Goal: Task Accomplishment & Management: Use online tool/utility

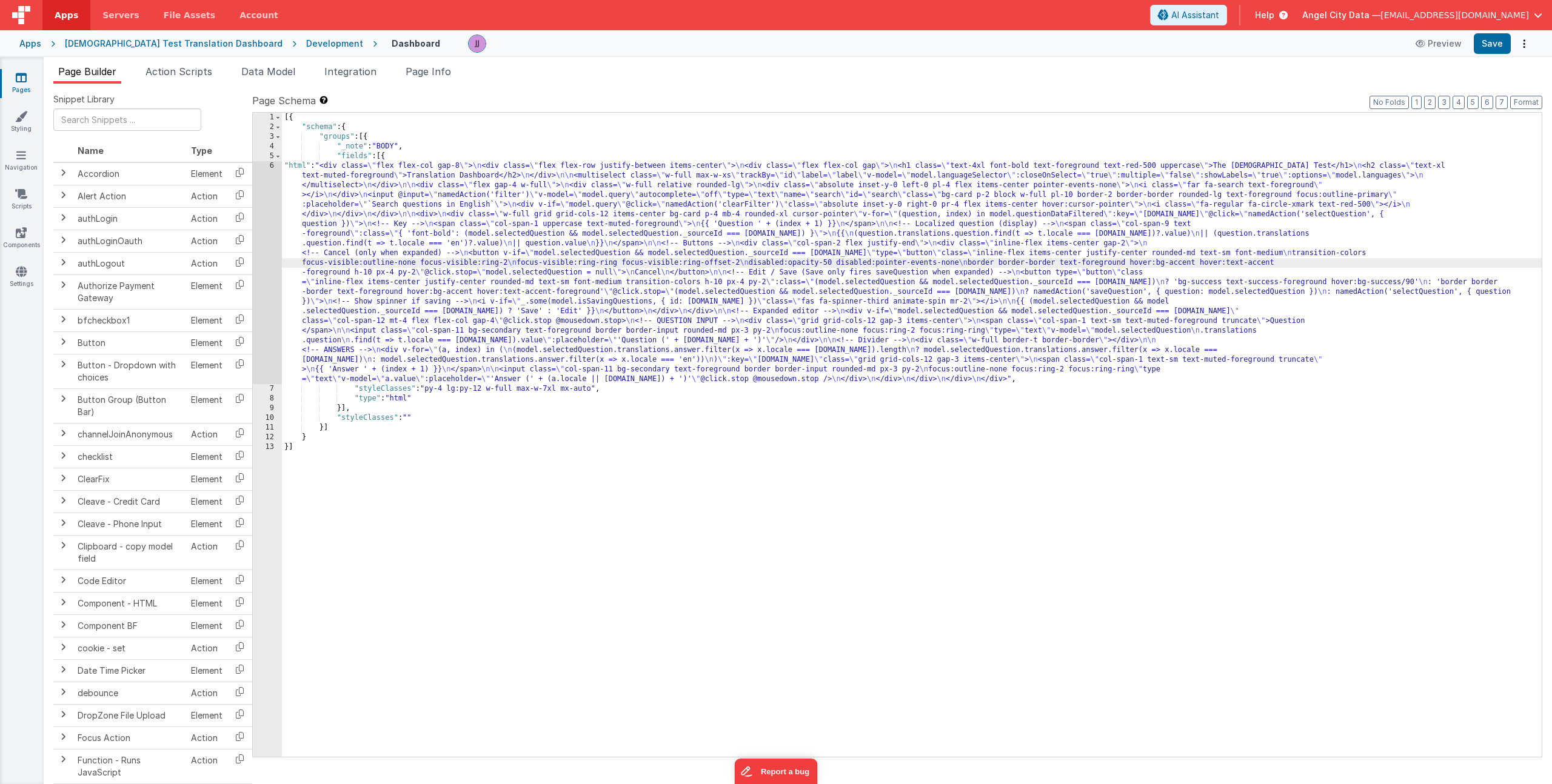
click at [338, 200] on div "[{ "schema" : { "groups" : [{ "_note" : "BODY" , "fields" : [{ "html" : "<div c…" at bounding box center [911, 444] width 1260 height 663
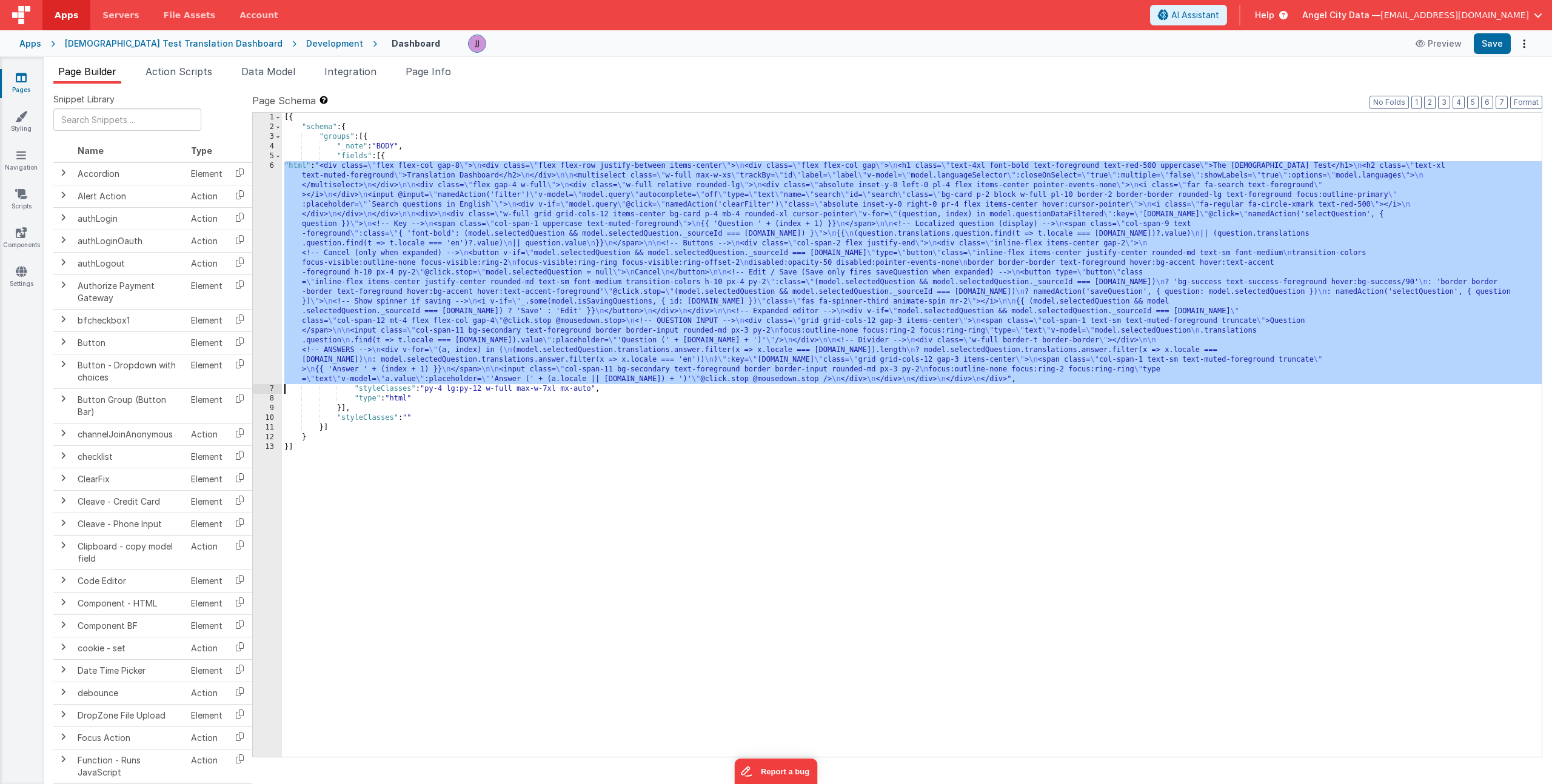
click at [263, 204] on div "6" at bounding box center [267, 272] width 29 height 223
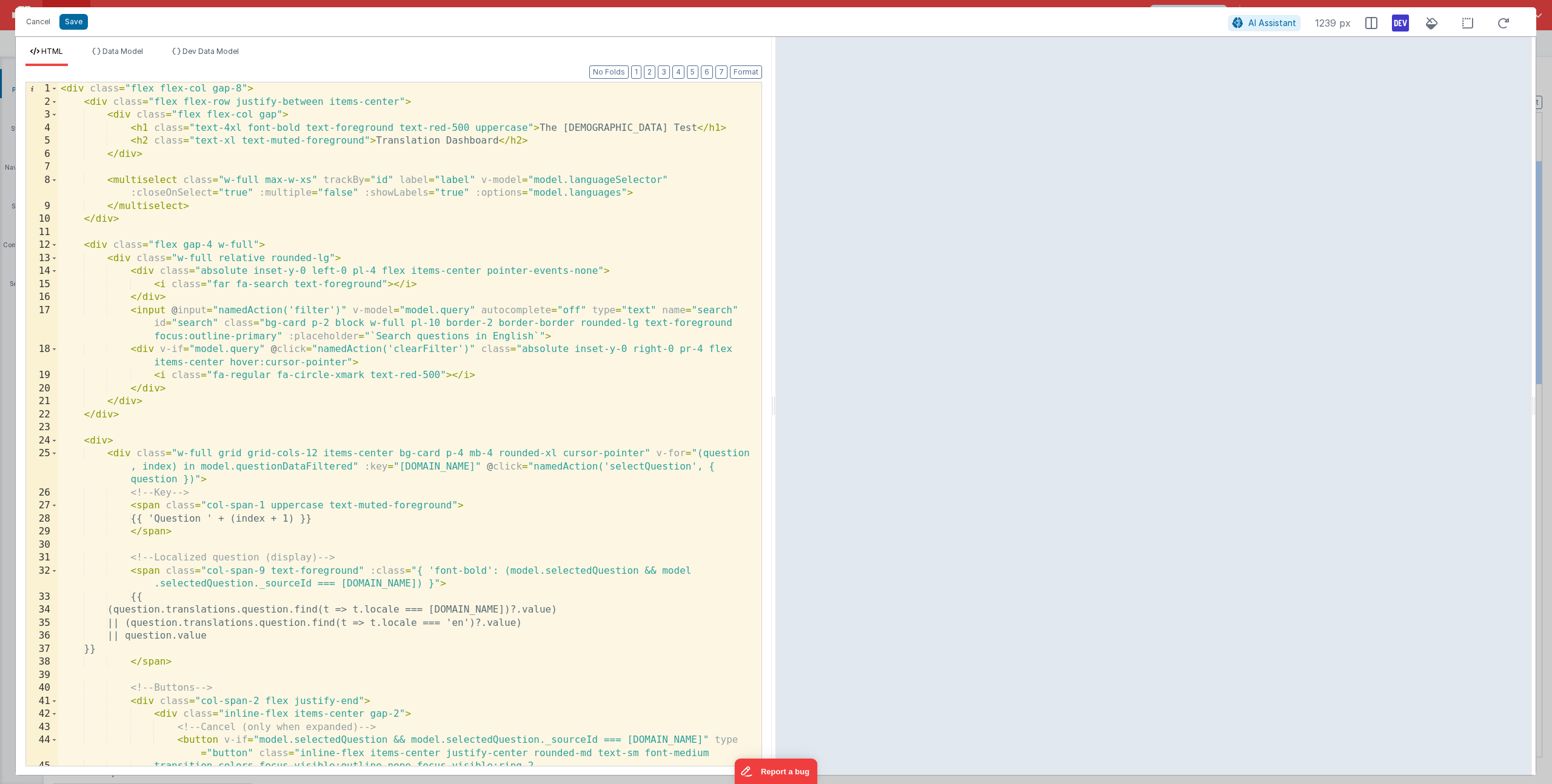
click at [276, 125] on div "< div class = "flex flex-col gap-8" > < div class = "flex flex-row justify-betw…" at bounding box center [405, 437] width 694 height 709
click at [566, 129] on div "< div class = "flex flex-col gap-8" > < div class = "flex flex-row justify-betw…" at bounding box center [405, 437] width 694 height 709
paste textarea
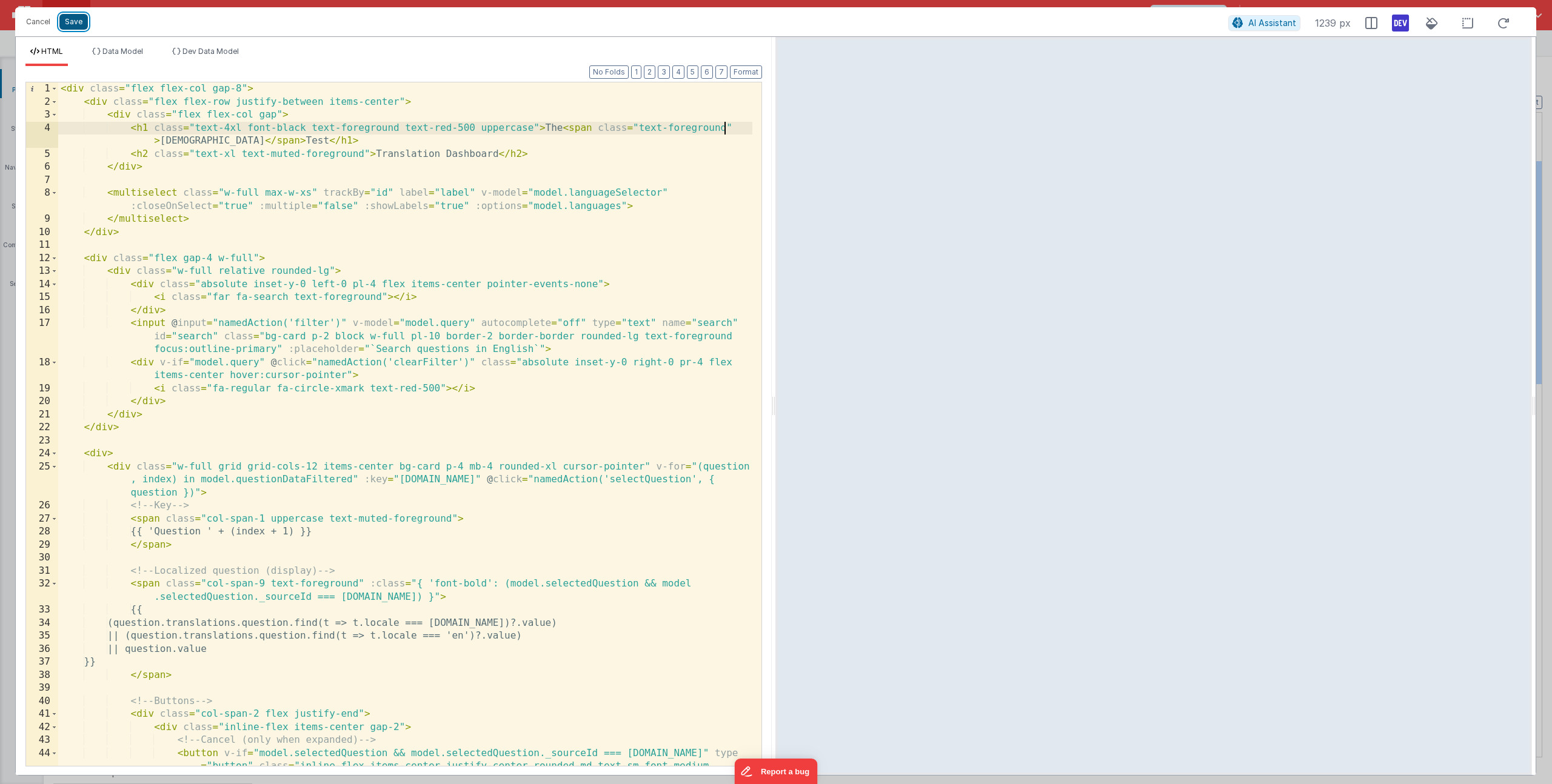
click at [80, 18] on button "Save" at bounding box center [73, 22] width 29 height 16
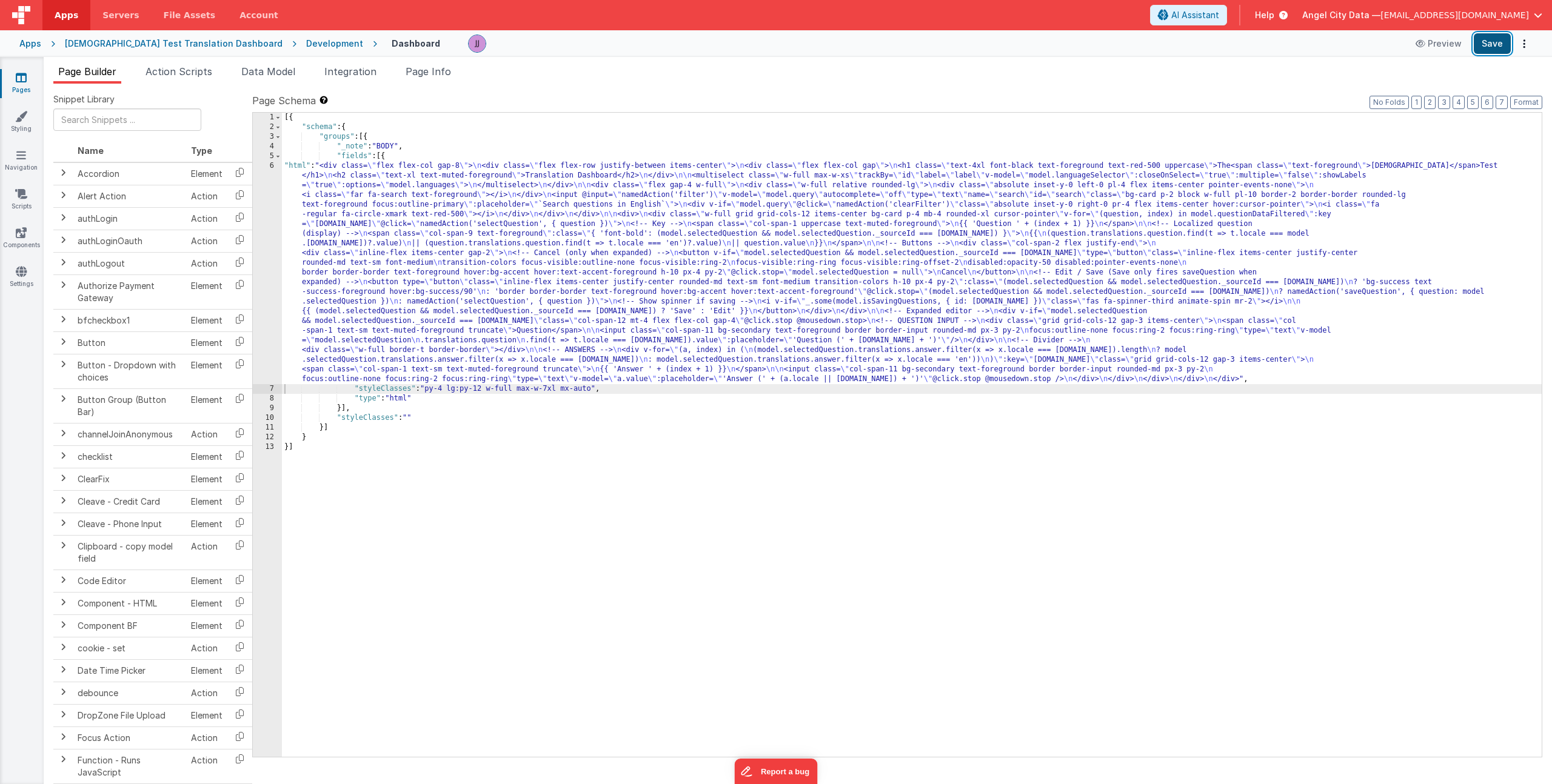
click at [1489, 36] on button "Save" at bounding box center [1491, 43] width 37 height 21
click at [354, 75] on span "Integration" at bounding box center [350, 71] width 52 height 13
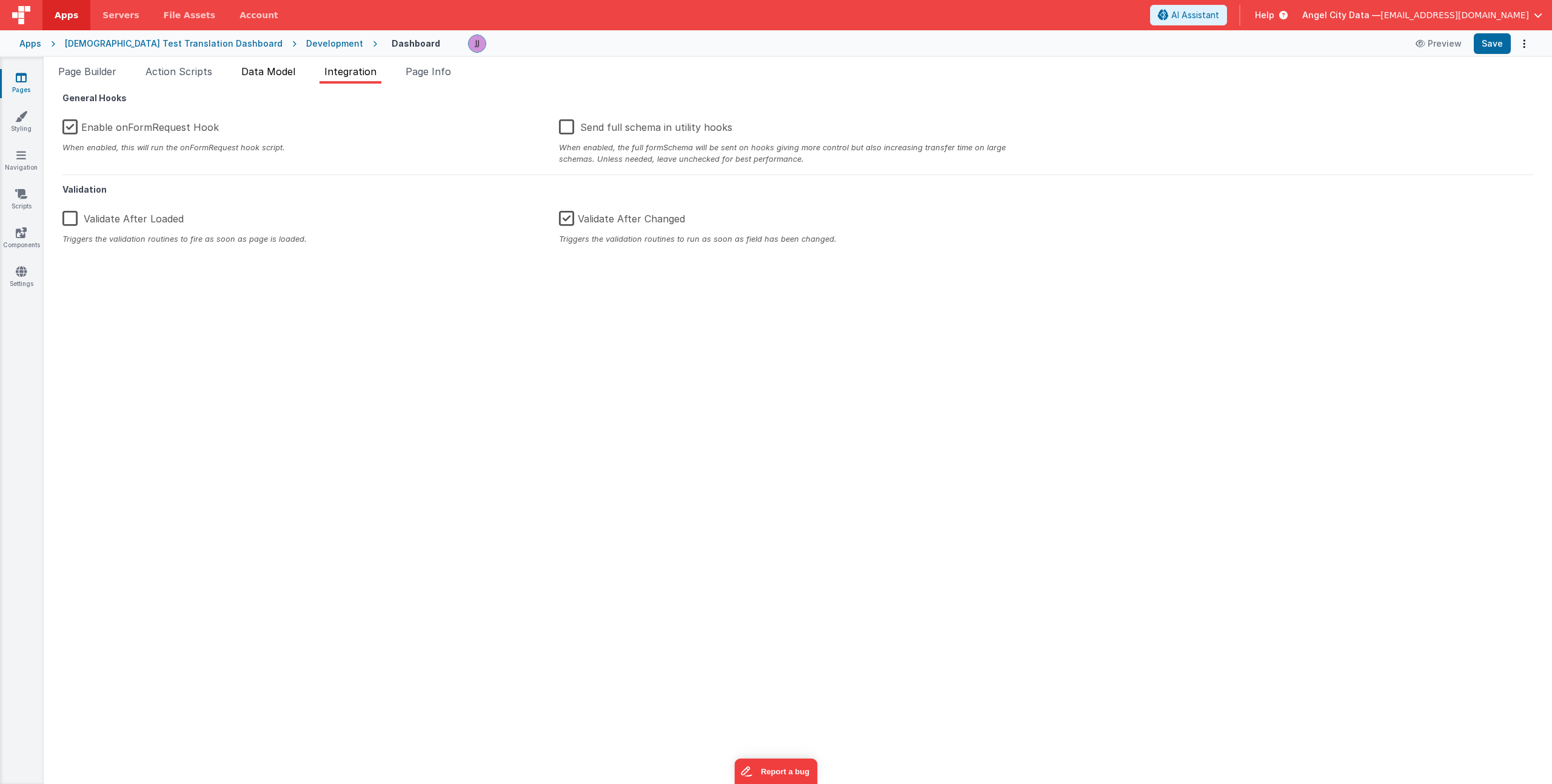
click at [256, 72] on span "Data Model" at bounding box center [268, 71] width 54 height 13
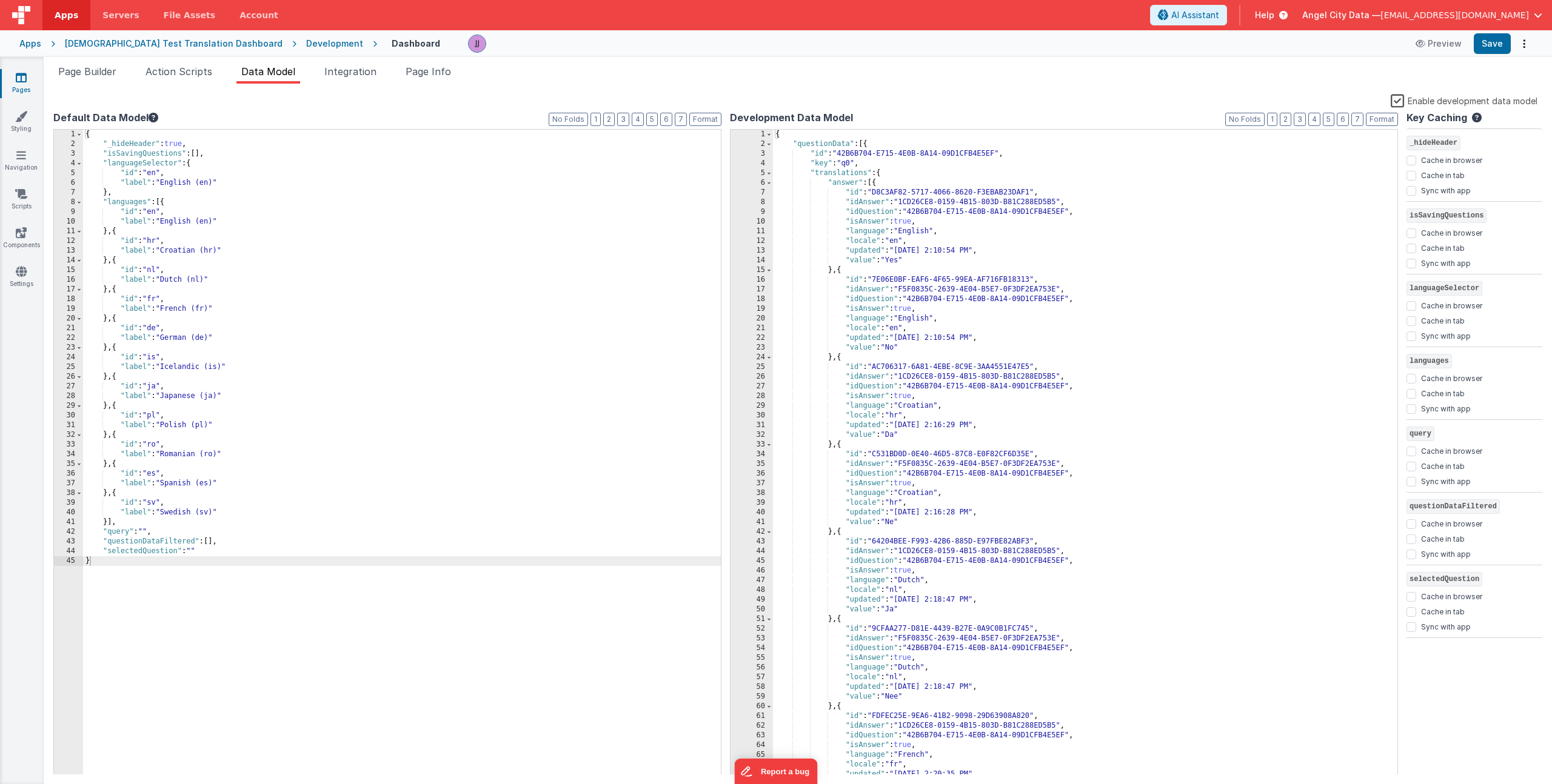
drag, startPoint x: 1396, startPoint y: 101, endPoint x: 1443, endPoint y: 107, distance: 47.4
click at [1397, 101] on label "Enable development data model" at bounding box center [1464, 100] width 147 height 14
click at [0, 0] on input "Enable development data model" at bounding box center [0, 0] width 0 height 0
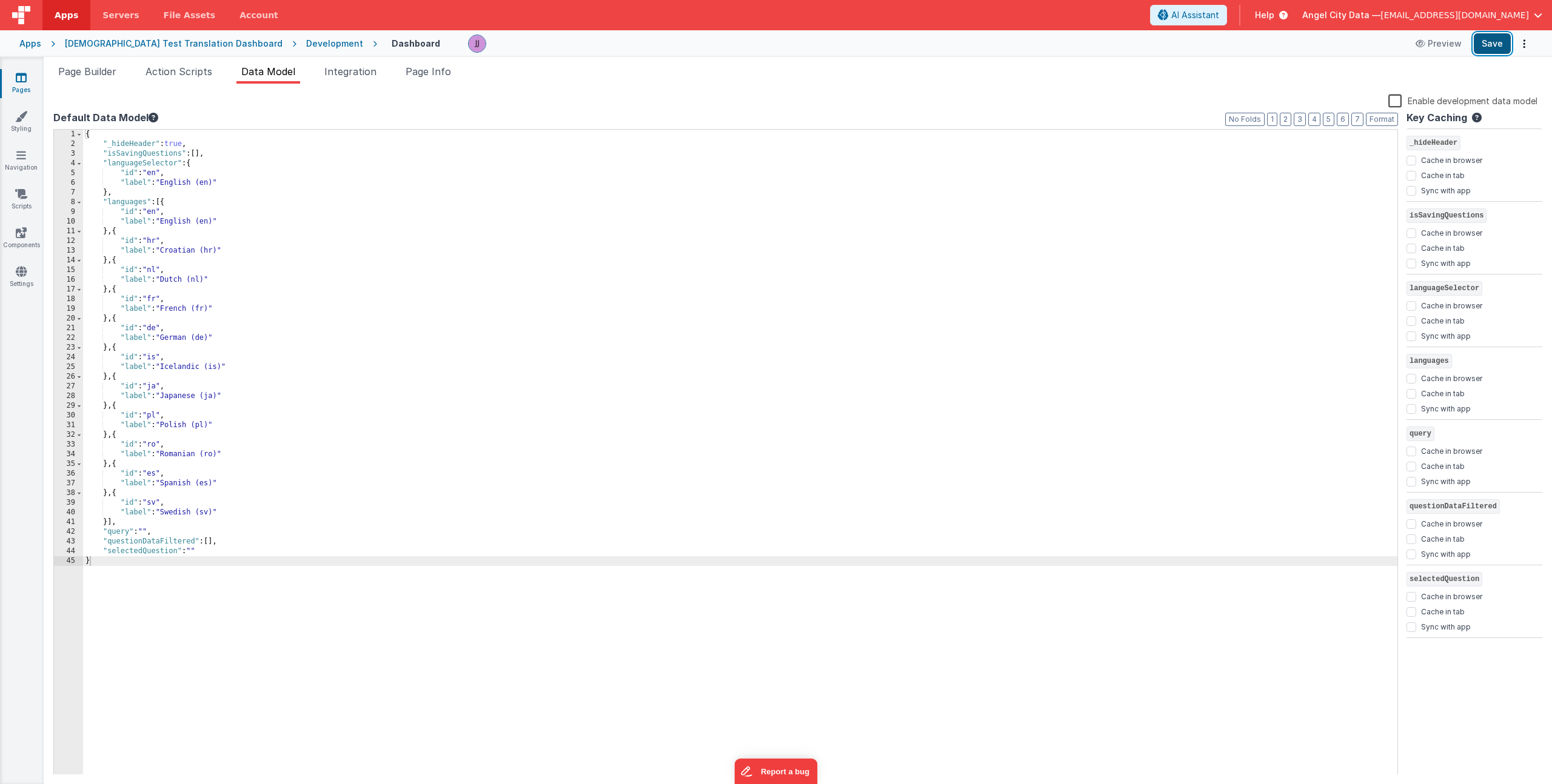
click at [1492, 37] on button "Save" at bounding box center [1491, 43] width 37 height 21
click at [110, 72] on span "Page Builder" at bounding box center [87, 71] width 58 height 13
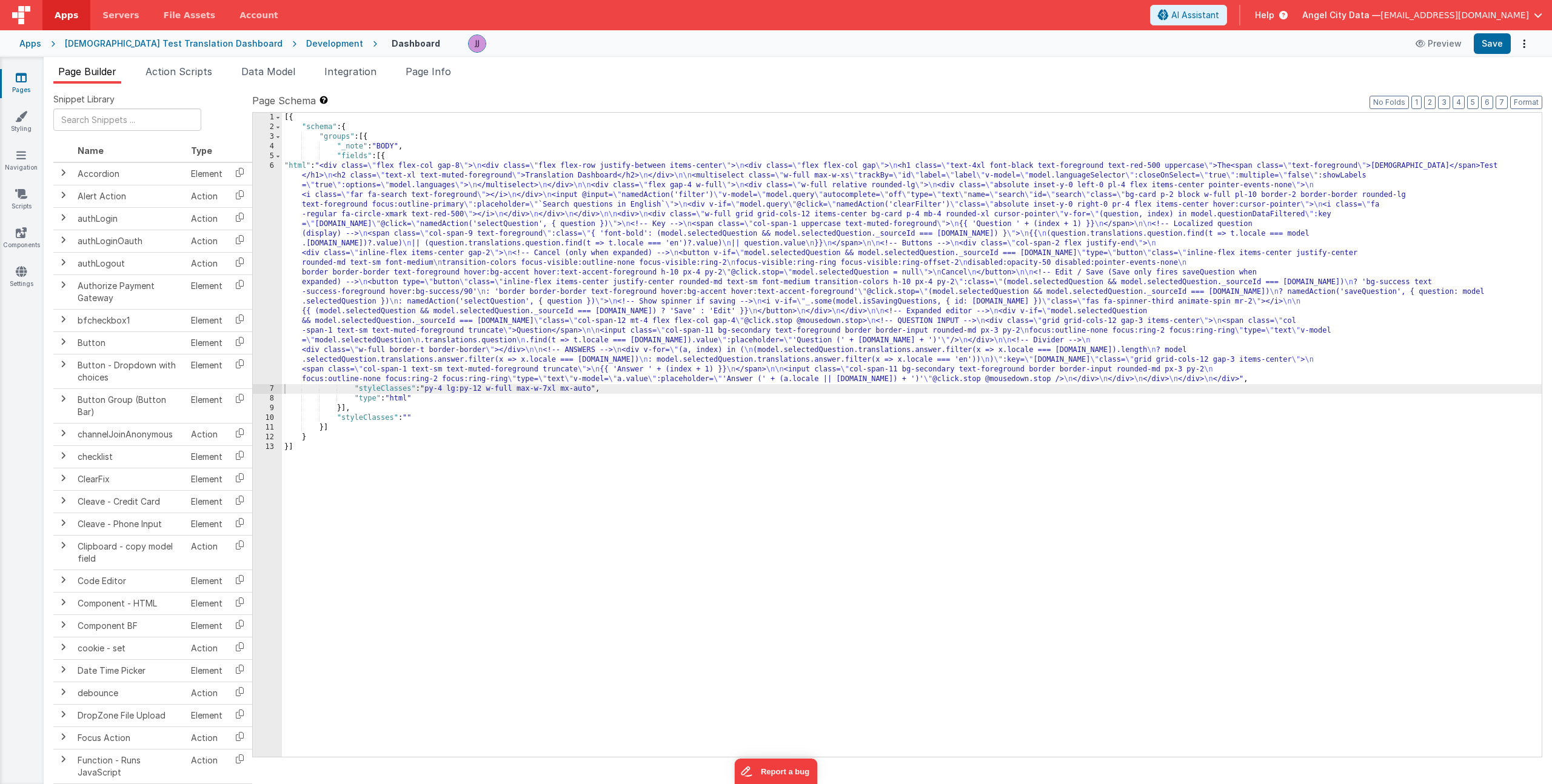
click at [480, 230] on div "[{ "schema" : { "groups" : [{ "_note" : "BODY" , "fields" : [{ "html" : "<div c…" at bounding box center [911, 444] width 1260 height 663
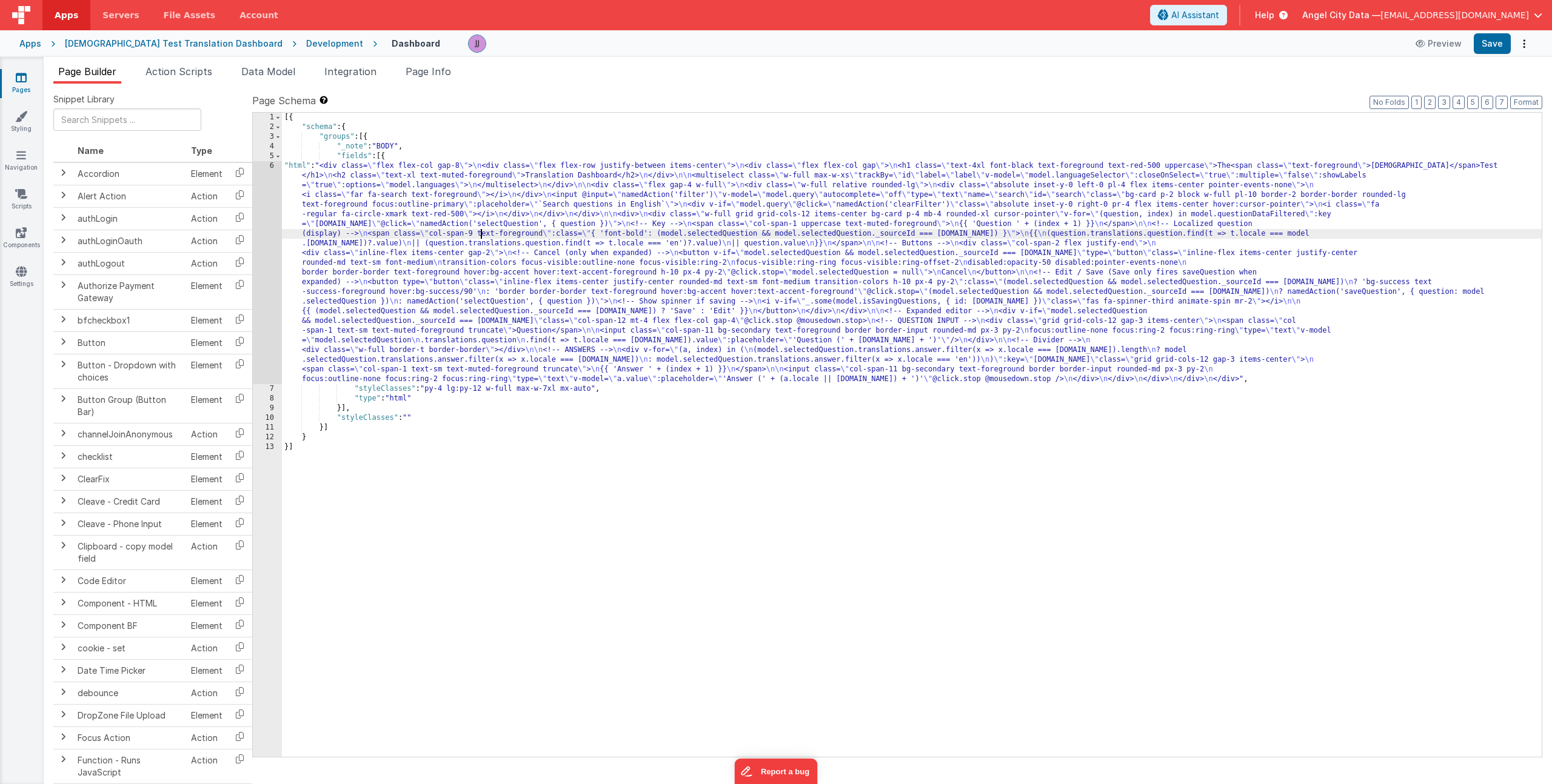
click at [268, 238] on div "6" at bounding box center [267, 272] width 29 height 223
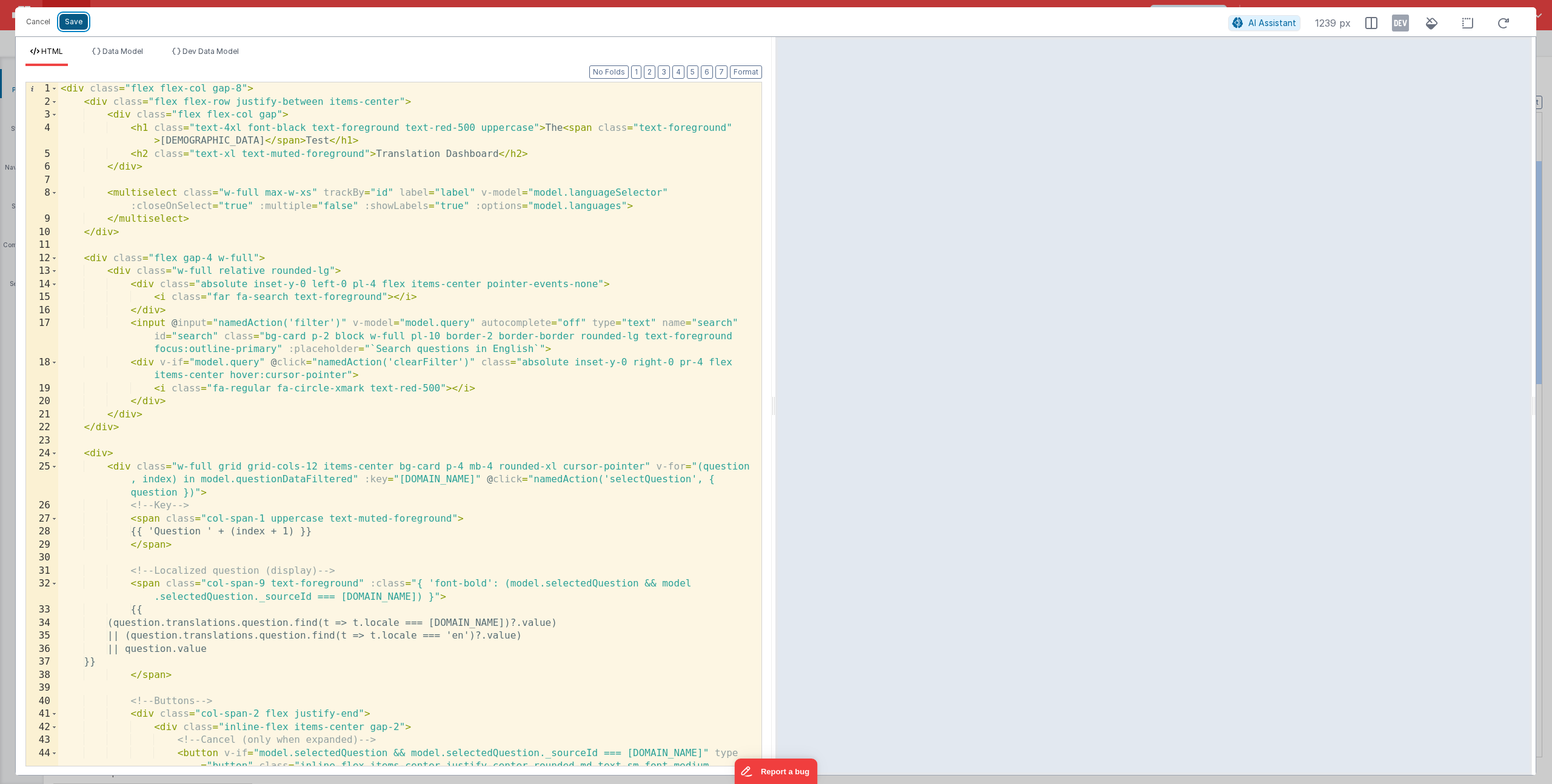
click at [79, 25] on button "Save" at bounding box center [73, 22] width 29 height 16
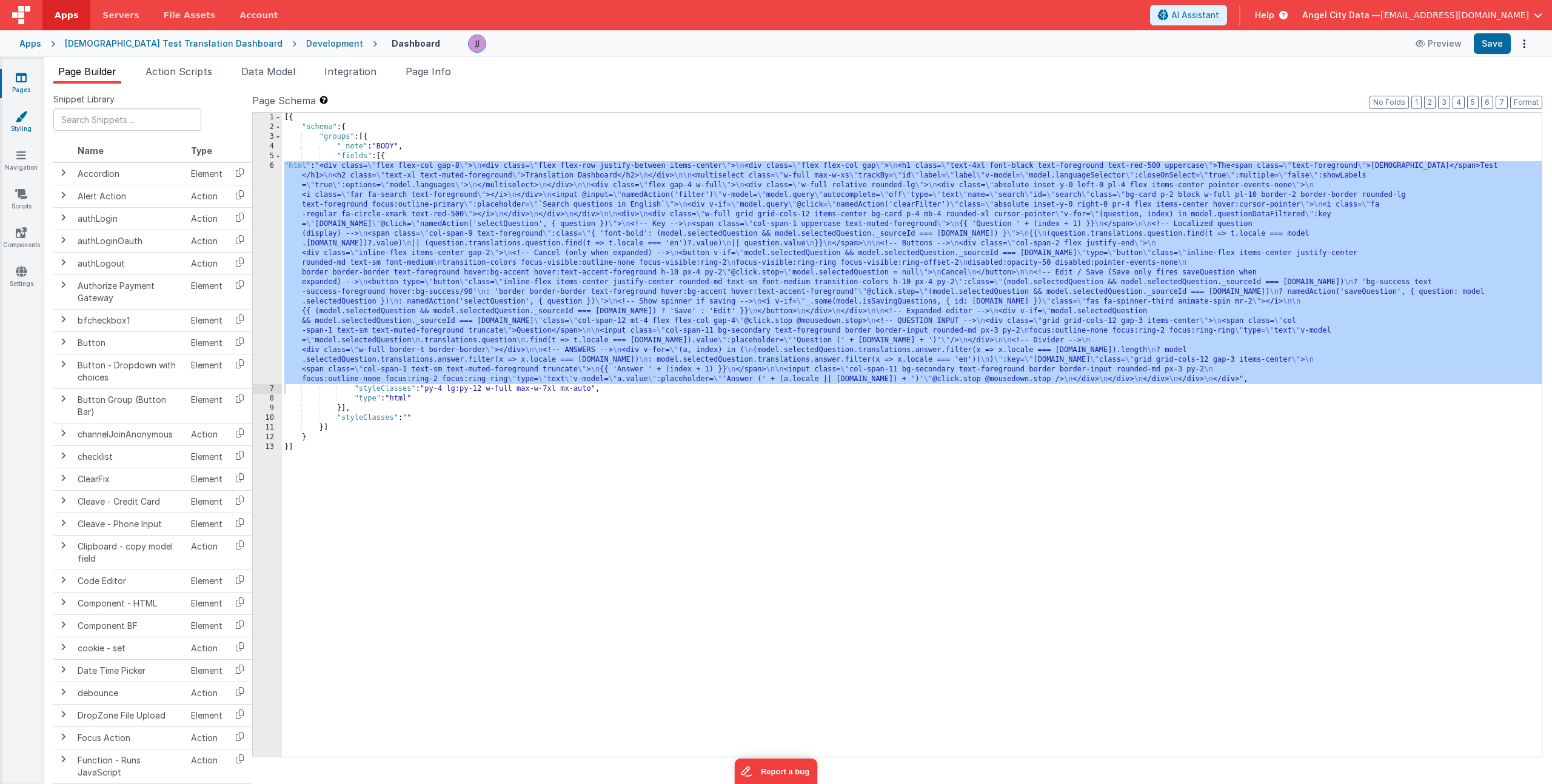
click at [20, 125] on link "Styling" at bounding box center [21, 121] width 44 height 24
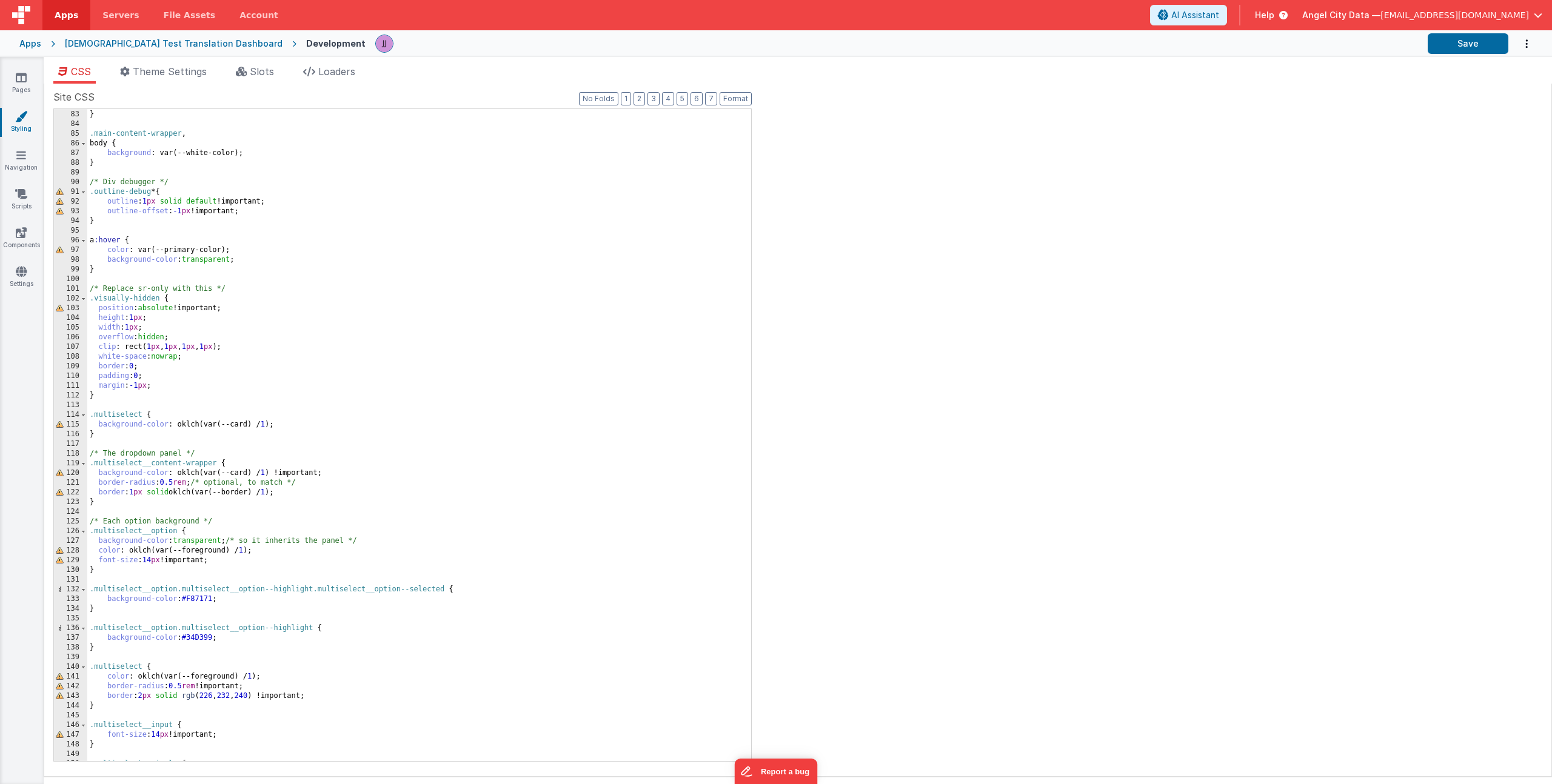
scroll to position [805, 0]
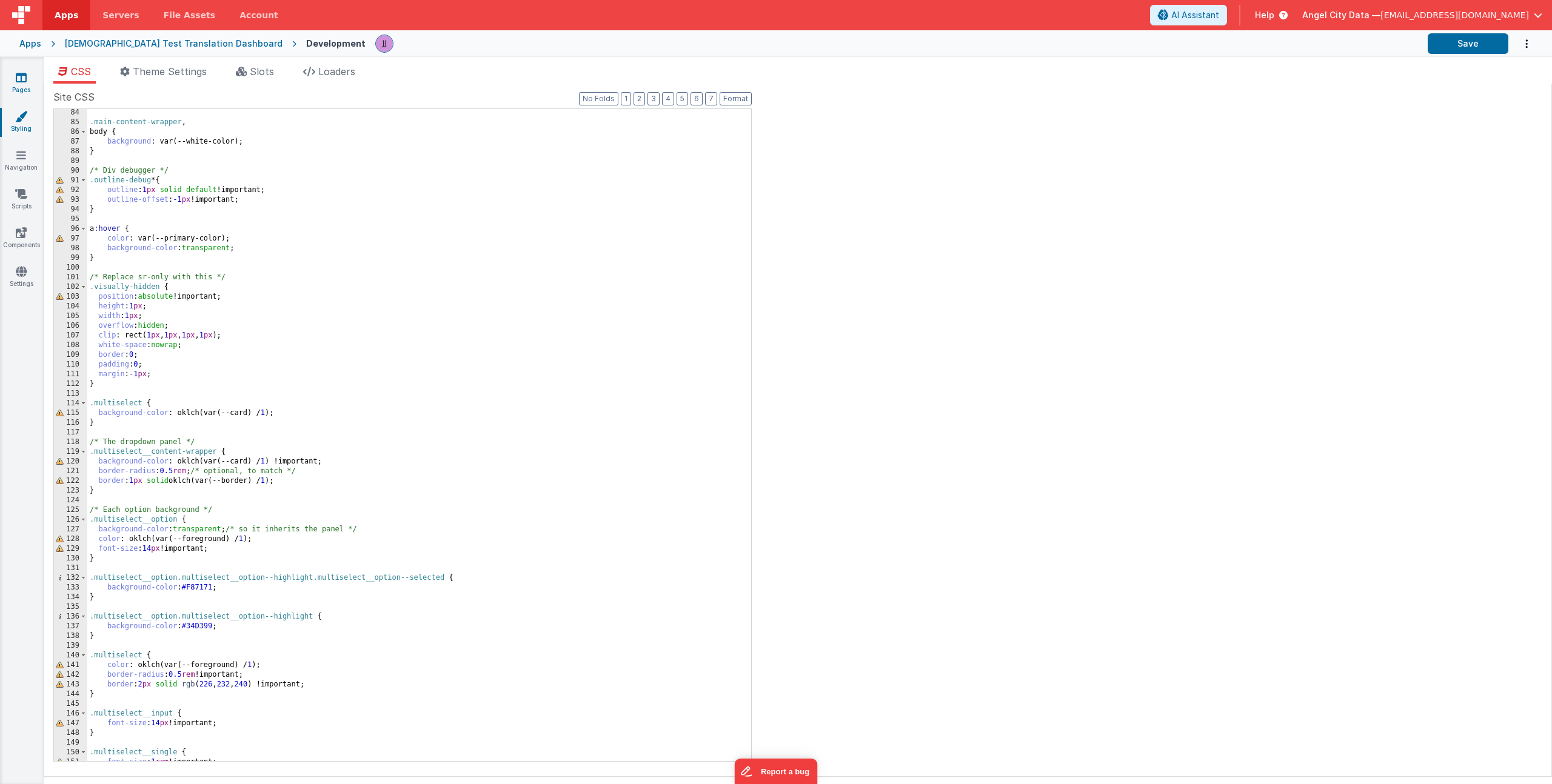
click at [29, 72] on link "Pages" at bounding box center [21, 83] width 44 height 24
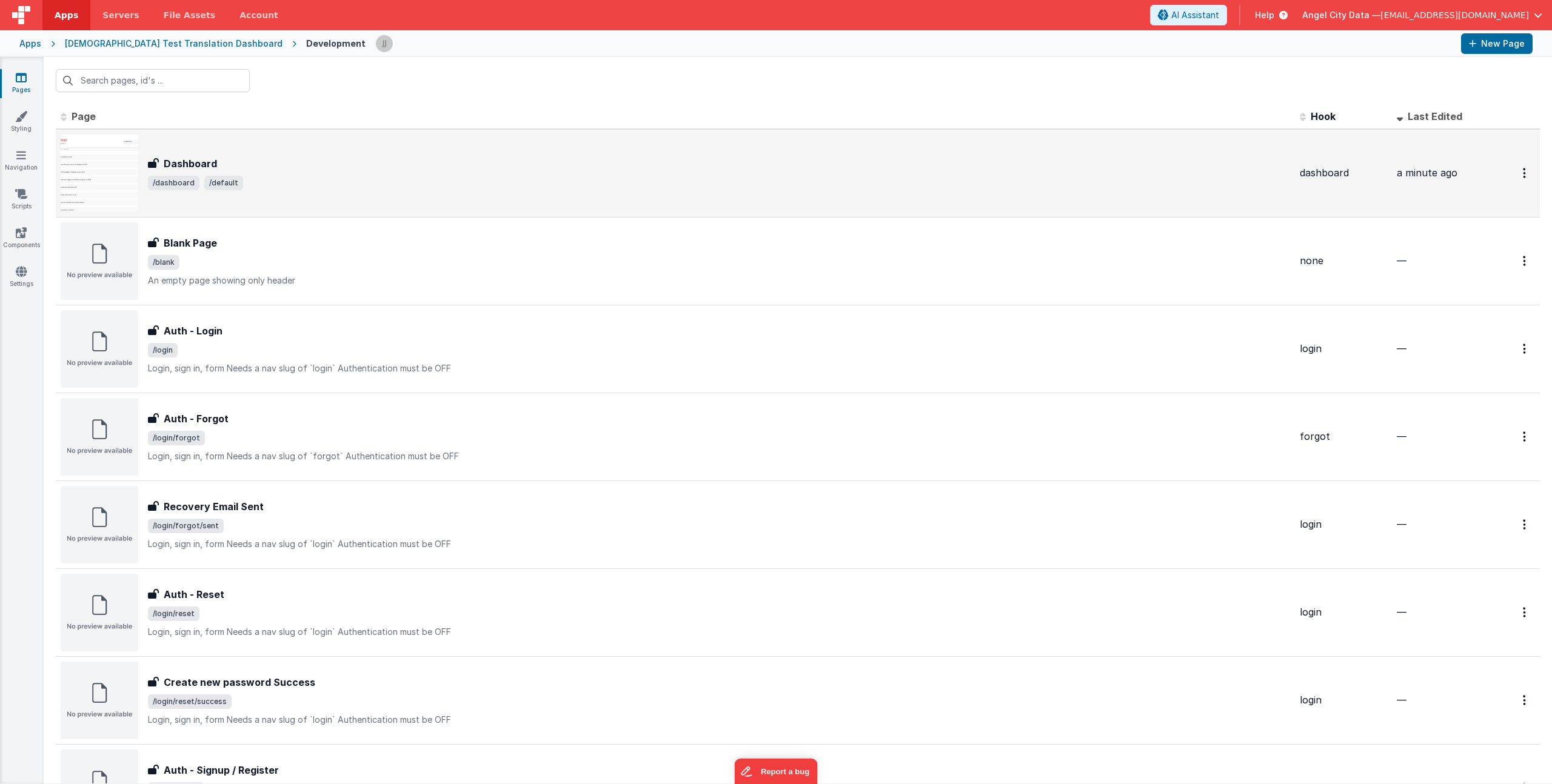
click at [325, 172] on div "Dashboard Dashboard /dashboard /default" at bounding box center [719, 173] width 1142 height 34
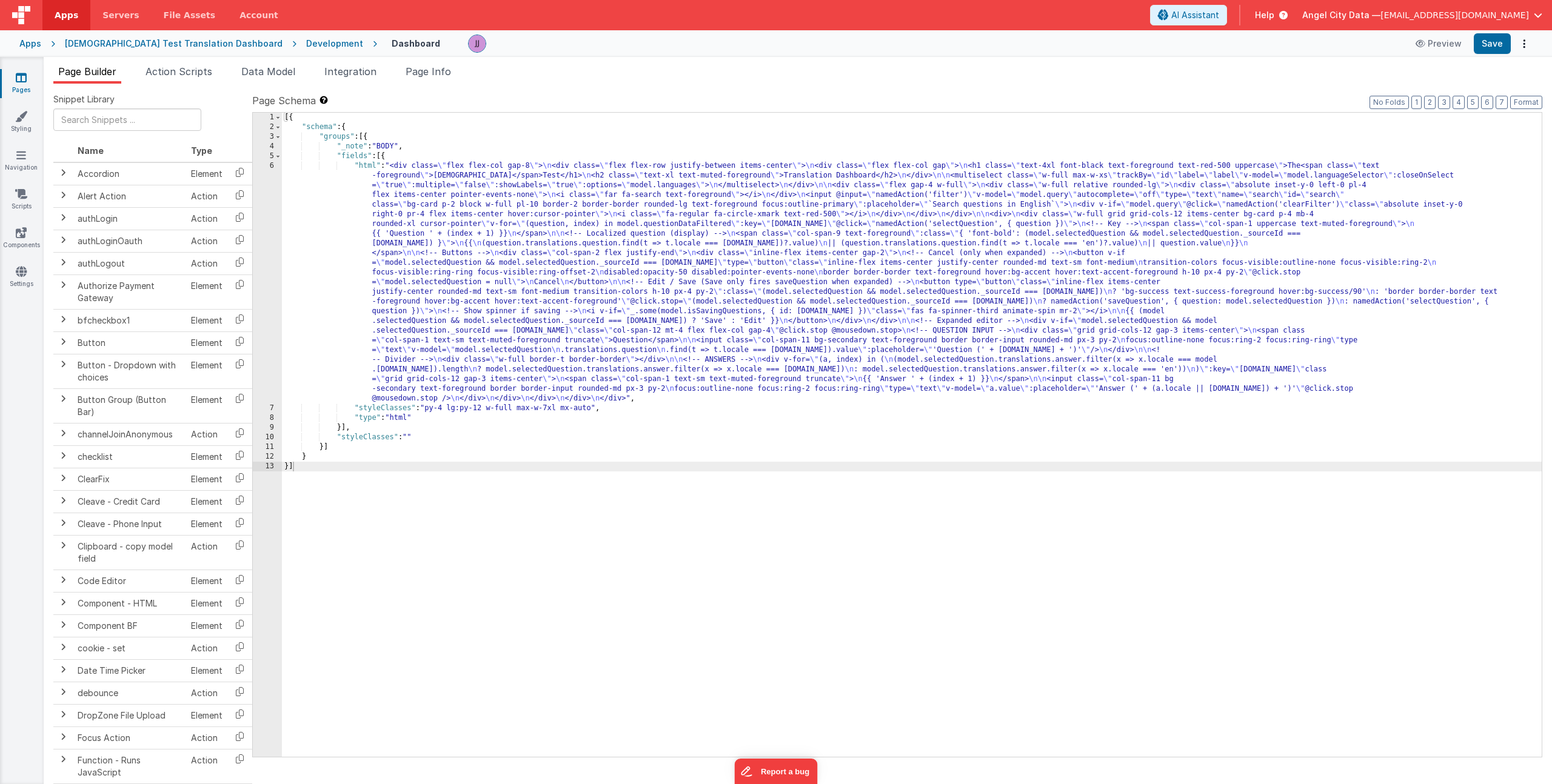
click at [647, 308] on div "[{ "schema" : { "groups" : [{ "_note" : "BODY" , "fields" : [{ "html" : "<div c…" at bounding box center [911, 444] width 1260 height 663
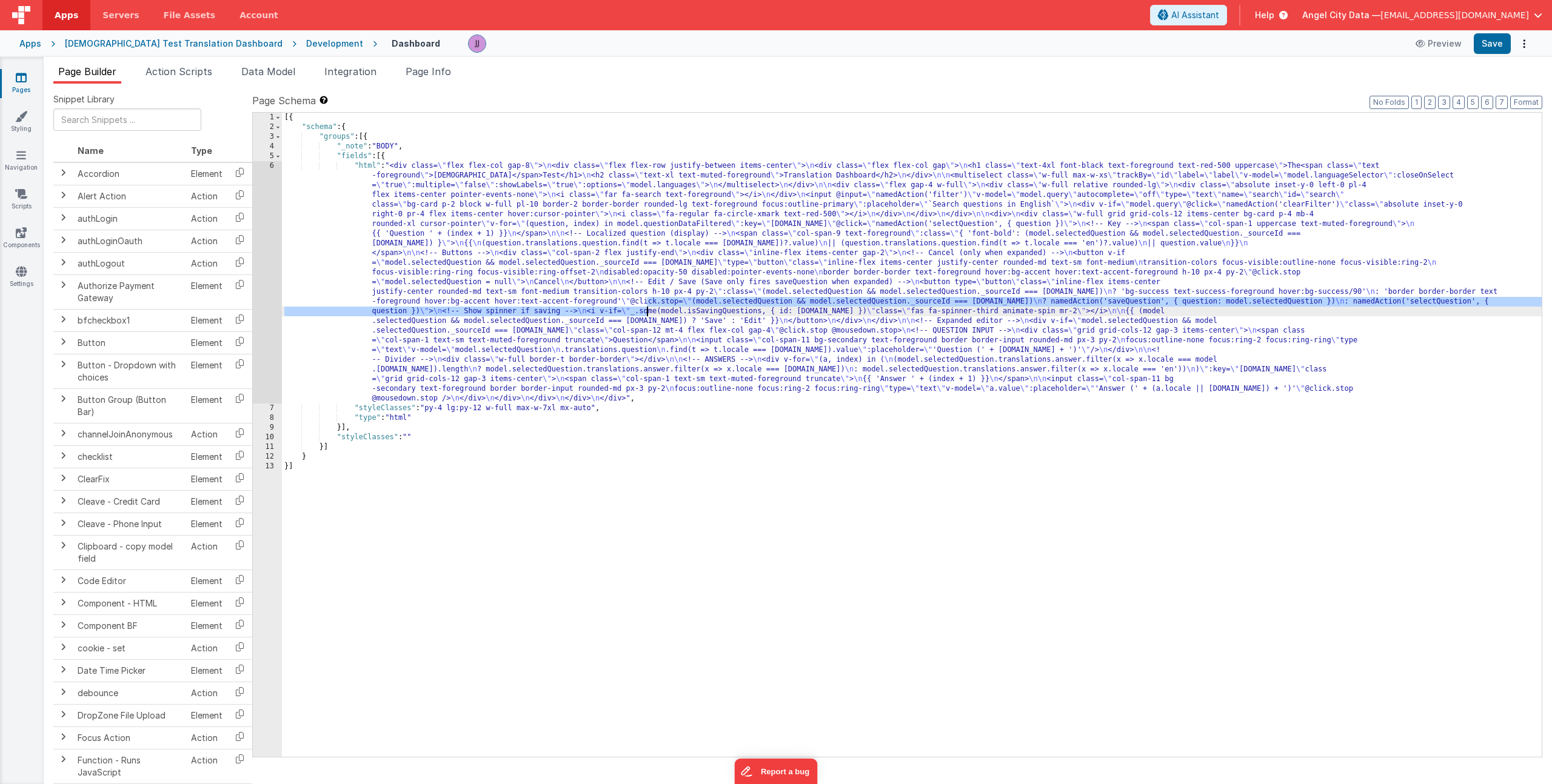
click at [525, 238] on div "[{ "schema" : { "groups" : [{ "_note" : "BODY" , "fields" : [{ "html" : "<div c…" at bounding box center [911, 444] width 1260 height 663
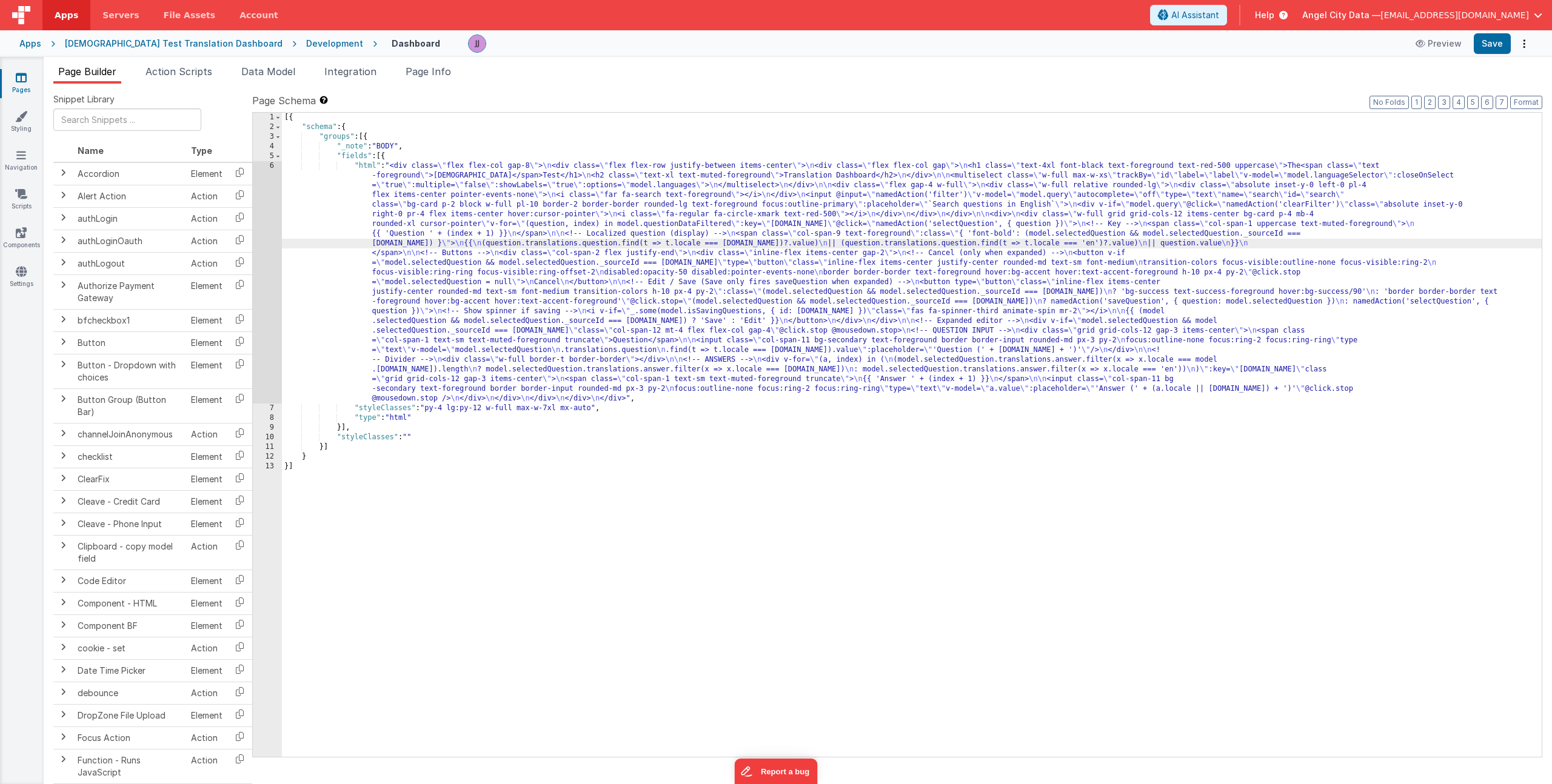
click at [264, 241] on div "6" at bounding box center [267, 281] width 29 height 242
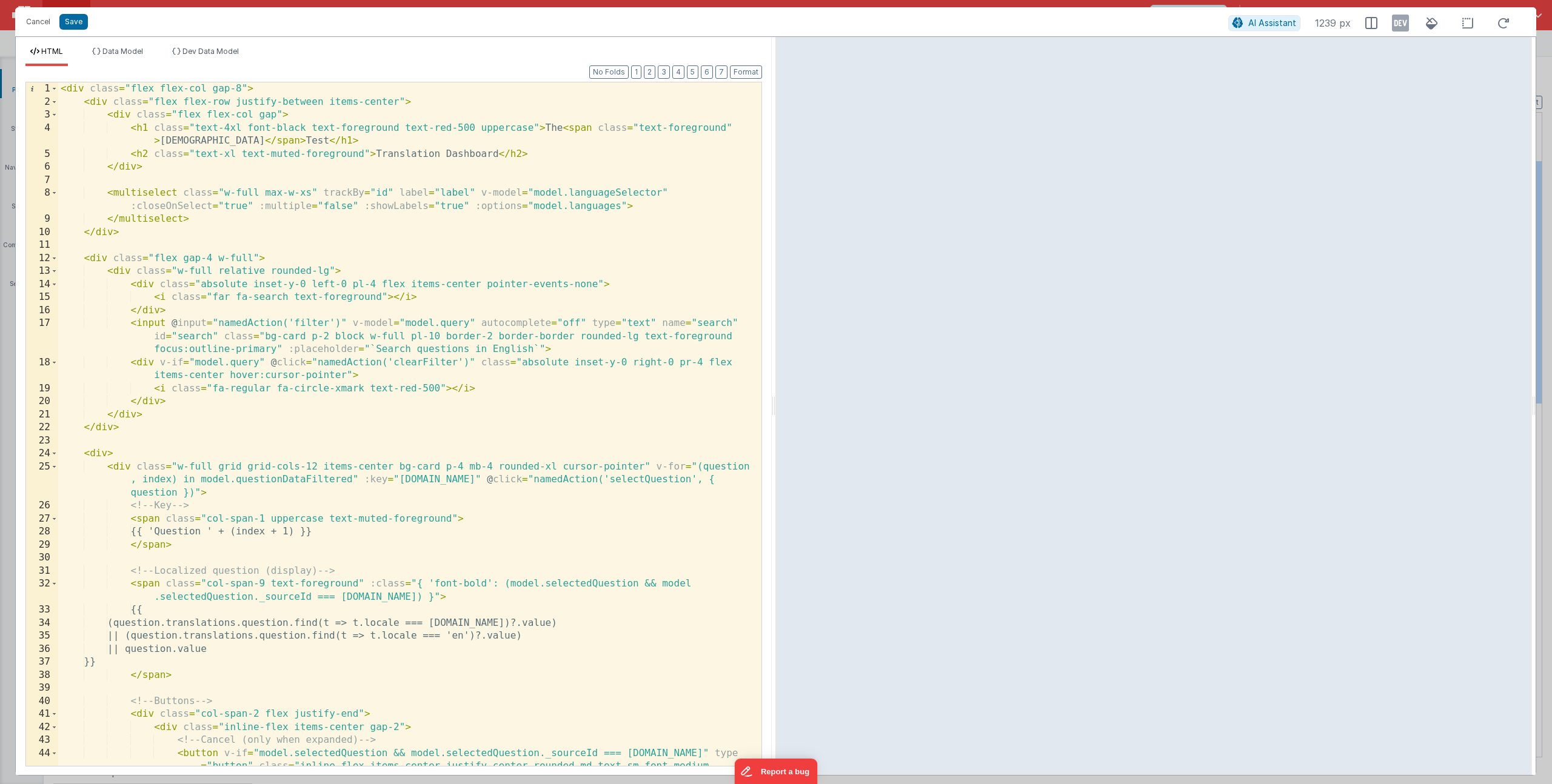
click at [551, 335] on div "< div class = "flex flex-col gap-8" > < div class = "flex flex-row justify-betw…" at bounding box center [405, 437] width 694 height 709
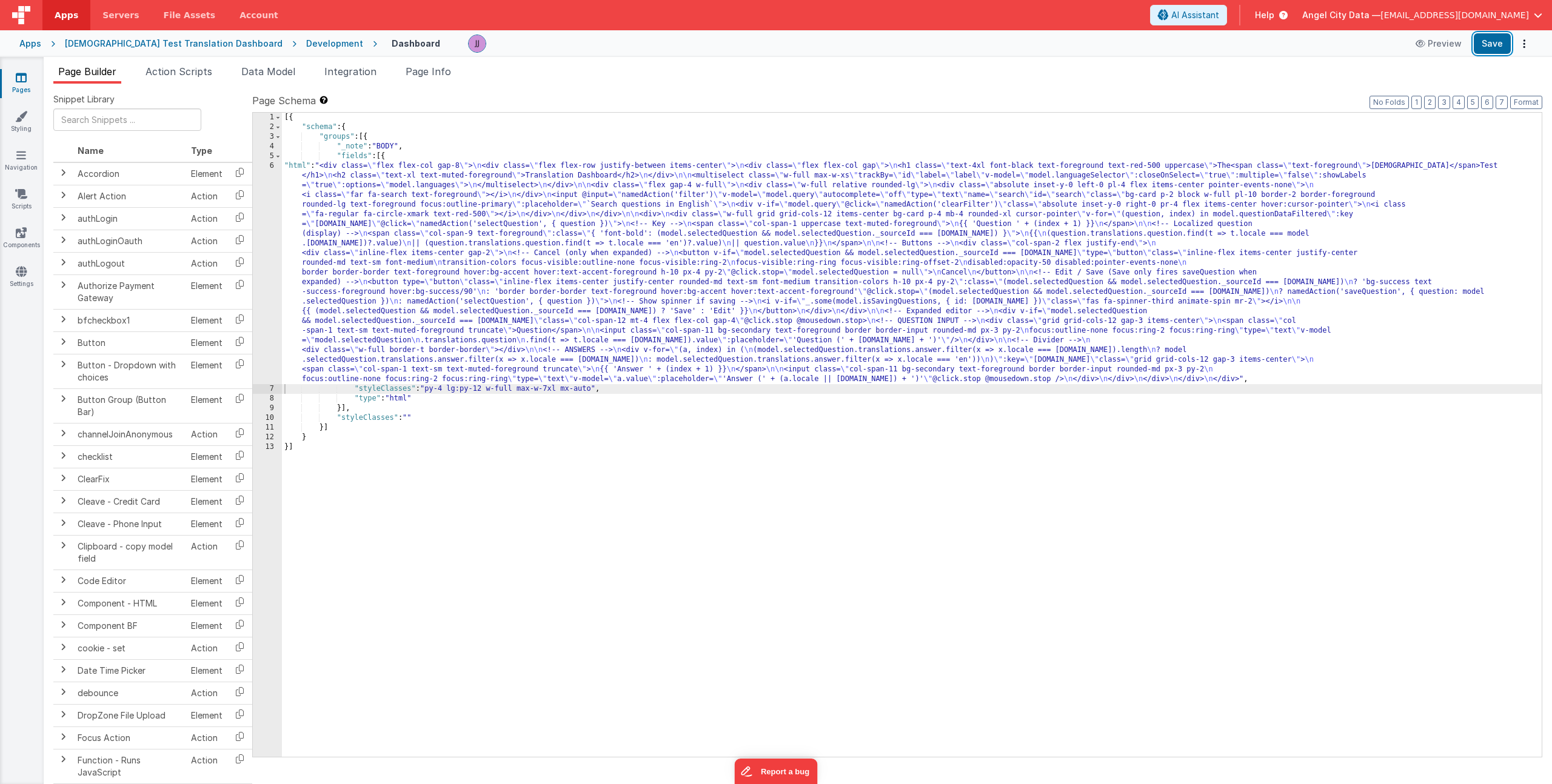
click at [1485, 46] on button "Save" at bounding box center [1491, 43] width 37 height 21
click at [422, 289] on div "[{ "schema" : { "groups" : [{ "_note" : "BODY" , "fields" : [{ "html" : "<div c…" at bounding box center [911, 444] width 1260 height 663
click at [267, 250] on div "6" at bounding box center [267, 272] width 29 height 223
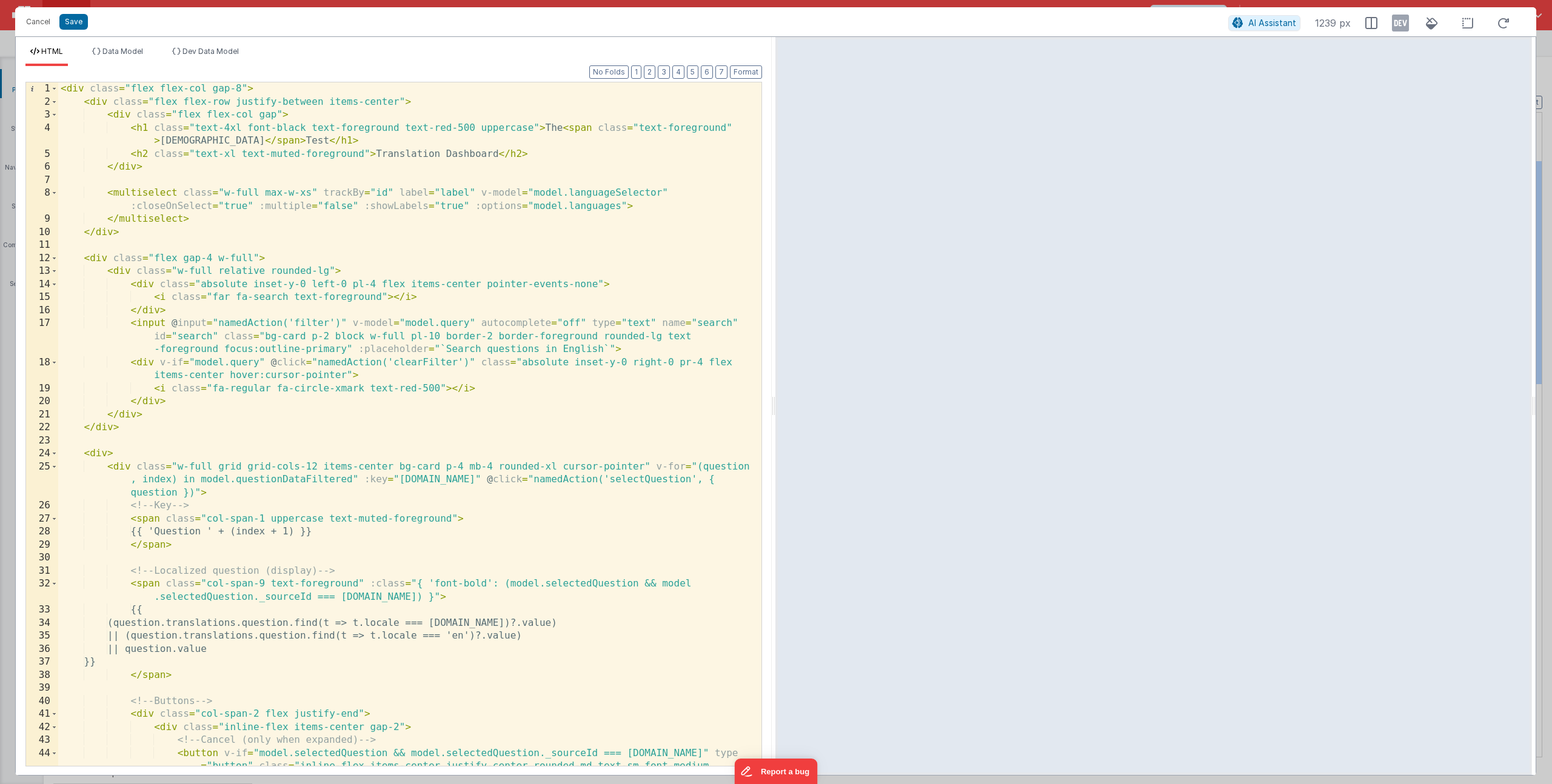
click at [568, 337] on div "< div class = "flex flex-col gap-8" > < div class = "flex flex-row justify-betw…" at bounding box center [405, 437] width 694 height 709
